Goal: Transaction & Acquisition: Obtain resource

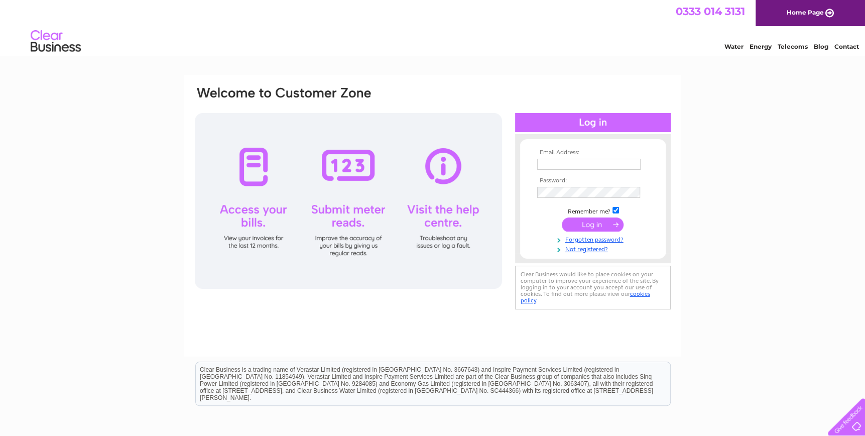
click at [570, 163] on input "text" at bounding box center [588, 164] width 103 height 11
type input "accounts@caskielimited.co.uk"
click at [593, 223] on input "submit" at bounding box center [593, 225] width 62 height 14
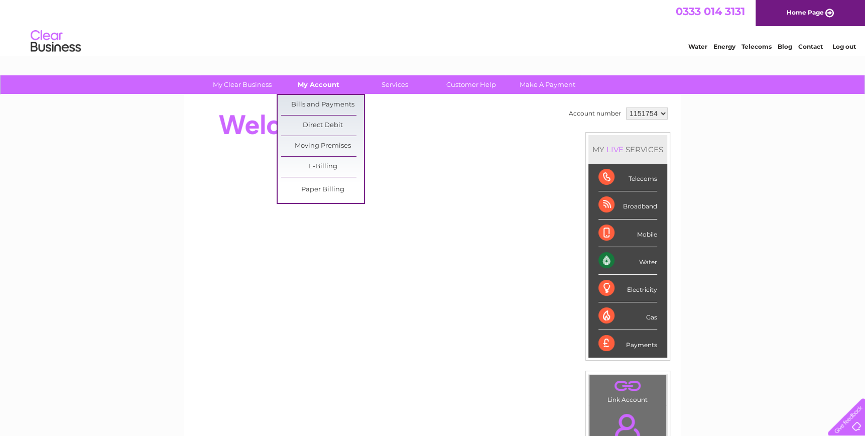
click at [316, 82] on link "My Account" at bounding box center [318, 84] width 83 height 19
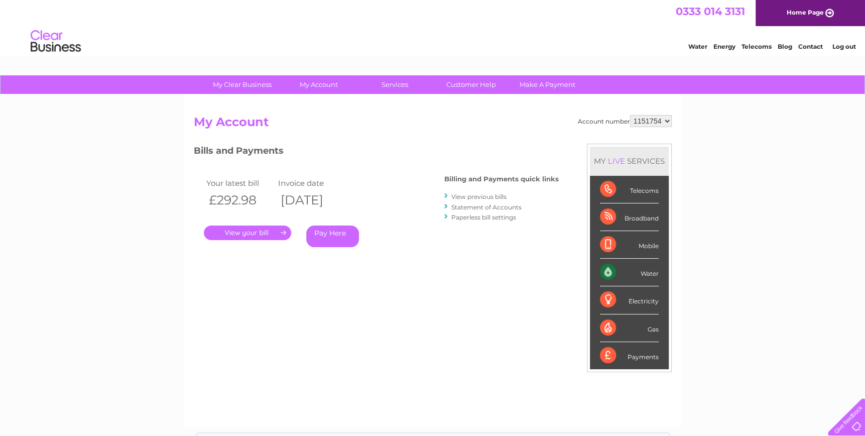
click at [266, 230] on link "." at bounding box center [247, 232] width 87 height 15
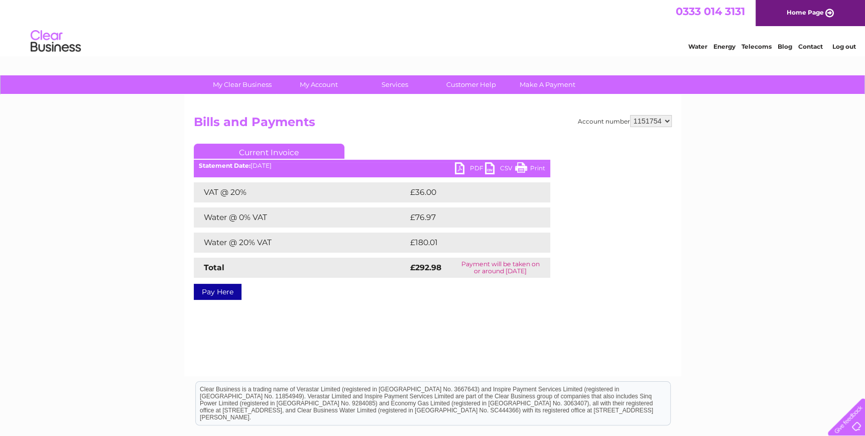
click at [455, 169] on link "PDF" at bounding box center [470, 169] width 30 height 15
